Goal: Task Accomplishment & Management: Manage account settings

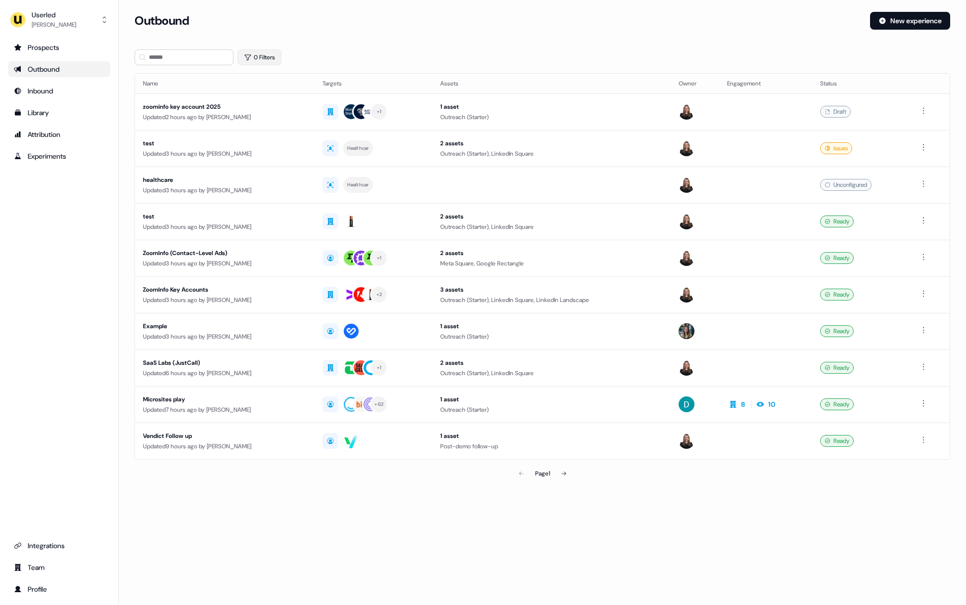
click at [259, 59] on button "0 Filters" at bounding box center [259, 57] width 44 height 16
click at [266, 96] on html "For the best experience switch devices to a bigger screen. Go to [DOMAIN_NAME] …" at bounding box center [483, 302] width 966 height 605
click at [269, 136] on span "Owner" at bounding box center [270, 137] width 18 height 8
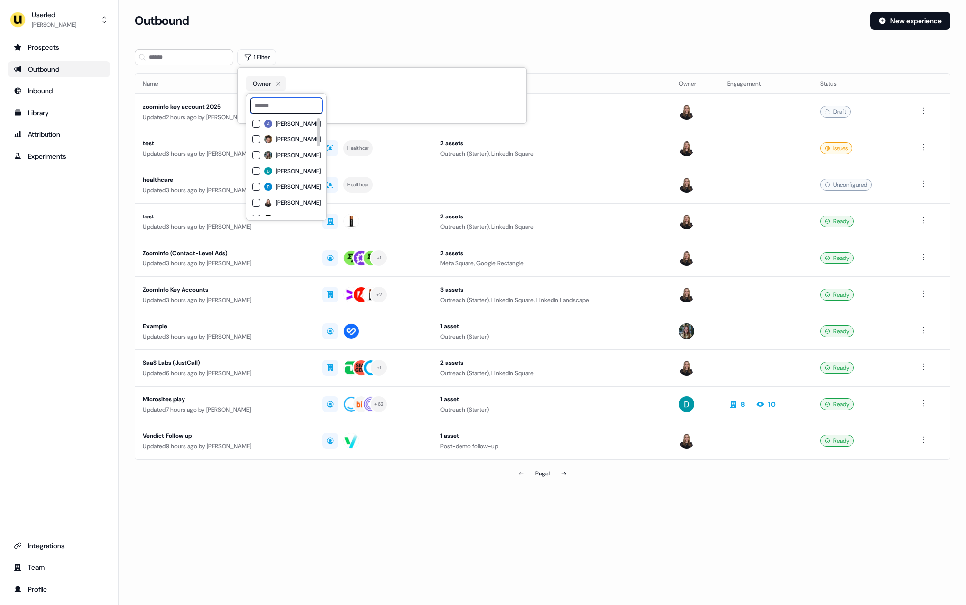
click at [294, 110] on input at bounding box center [286, 106] width 72 height 16
type input "*****"
click at [288, 124] on span "[PERSON_NAME]" at bounding box center [298, 124] width 44 height 8
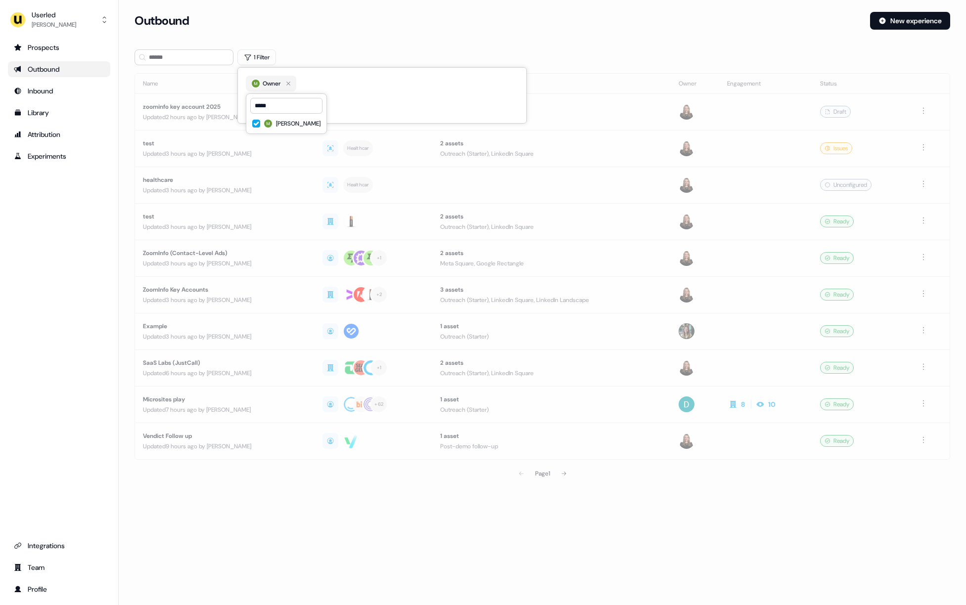
click at [340, 34] on div "Outbound New experience" at bounding box center [541, 27] width 815 height 30
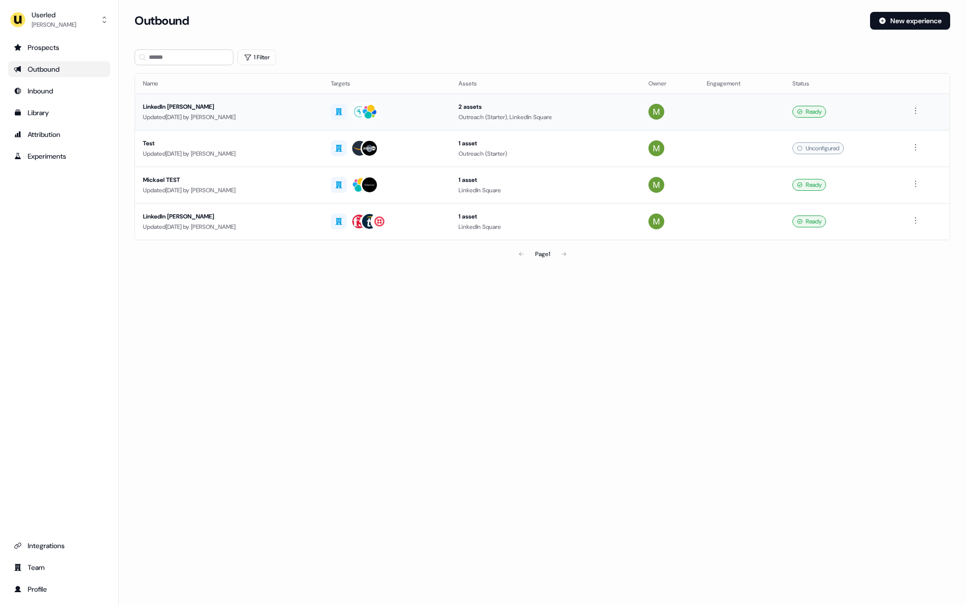
click at [274, 102] on div "LinkedIn [PERSON_NAME]" at bounding box center [229, 107] width 172 height 10
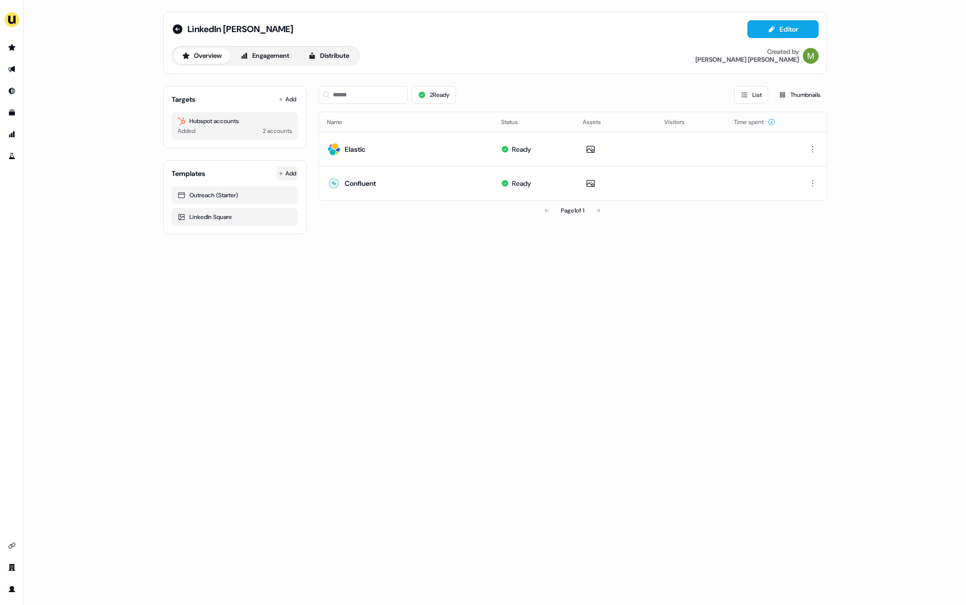
click at [287, 174] on html "For the best experience switch devices to a bigger screen. Go to [DOMAIN_NAME] …" at bounding box center [483, 302] width 966 height 605
click at [192, 218] on html "For the best experience switch devices to a bigger screen. Go to [DOMAIN_NAME] …" at bounding box center [483, 302] width 966 height 605
drag, startPoint x: 189, startPoint y: 218, endPoint x: 228, endPoint y: 218, distance: 39.1
click at [228, 218] on div "LinkedIn Square" at bounding box center [234, 217] width 115 height 10
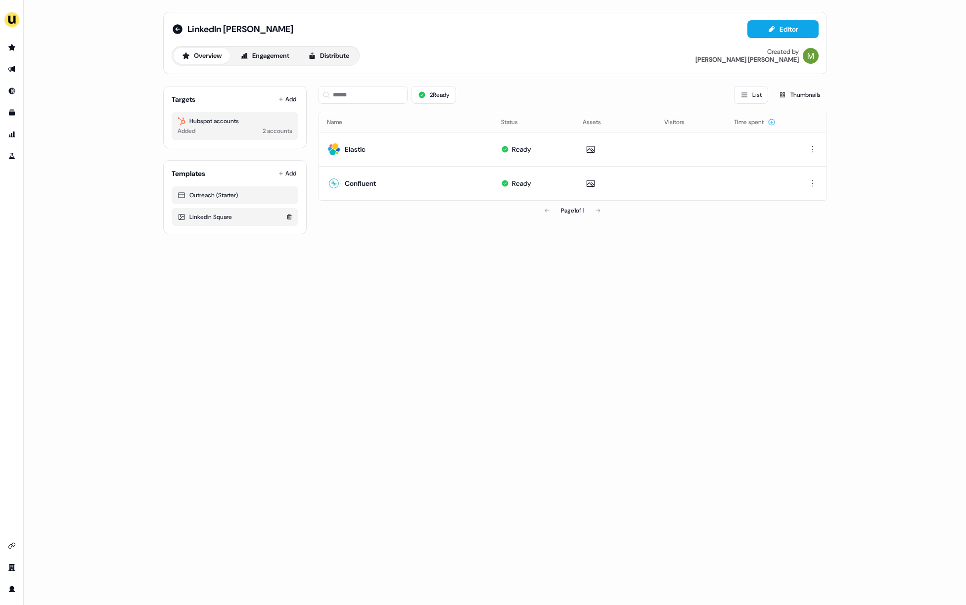
drag, startPoint x: 243, startPoint y: 218, endPoint x: 177, endPoint y: 218, distance: 65.3
click at [177, 218] on div "LinkedIn Square" at bounding box center [234, 217] width 115 height 10
click at [177, 218] on icon at bounding box center [181, 217] width 8 height 8
click at [222, 218] on div "LinkedIn Square" at bounding box center [234, 217] width 115 height 10
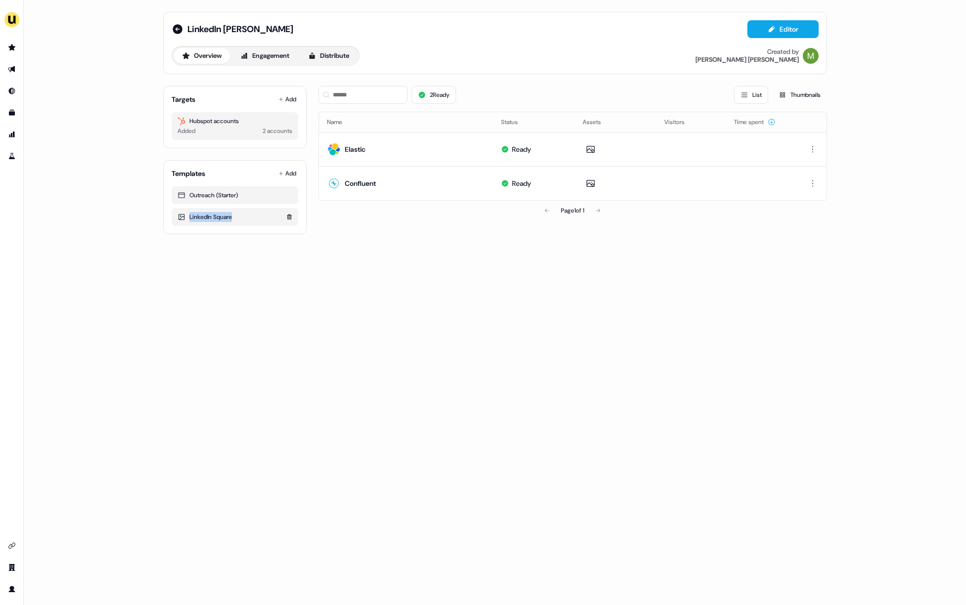
click at [222, 218] on div "LinkedIn Square" at bounding box center [234, 217] width 115 height 10
